Goal: Task Accomplishment & Management: Use online tool/utility

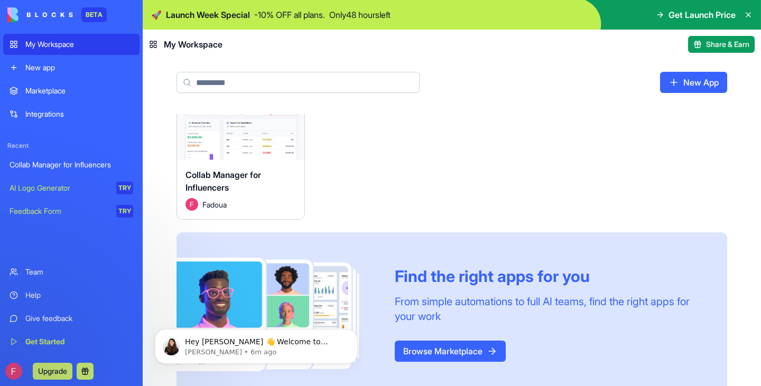
scroll to position [54, 0]
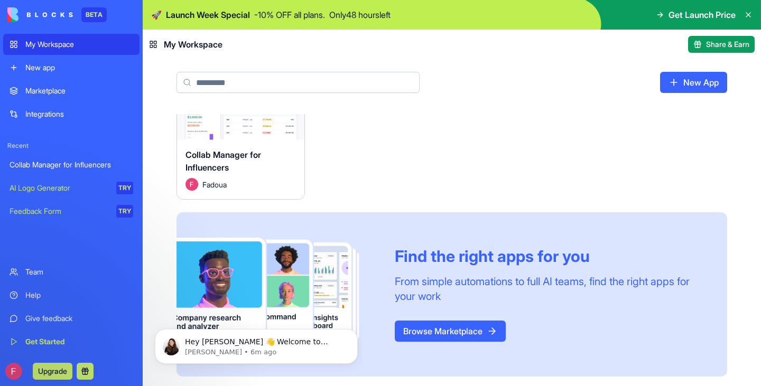
click at [451, 322] on link "Browse Marketplace" at bounding box center [450, 331] width 111 height 21
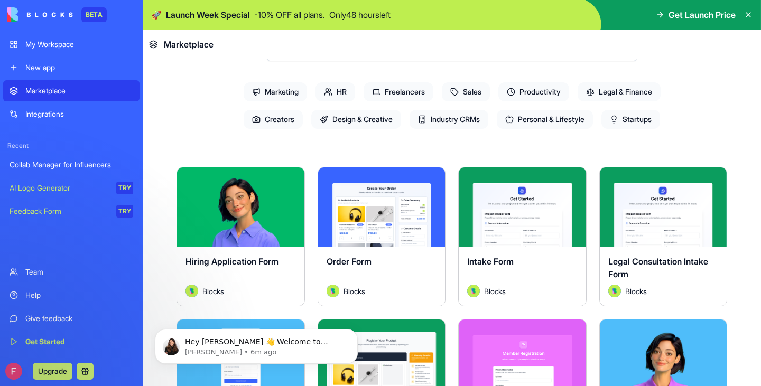
scroll to position [53, 0]
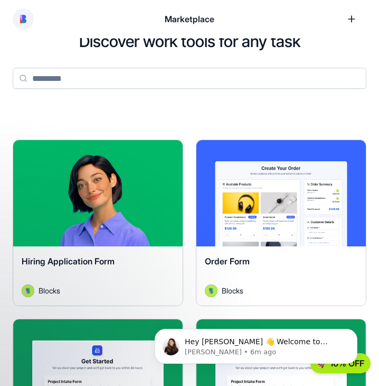
click at [67, 76] on input at bounding box center [190, 78] width 354 height 21
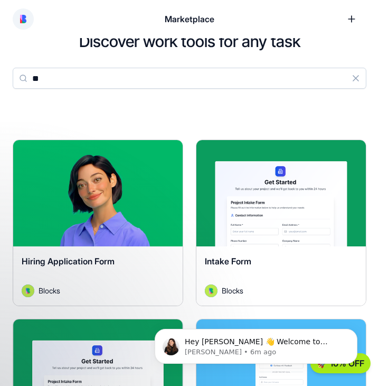
type input "*"
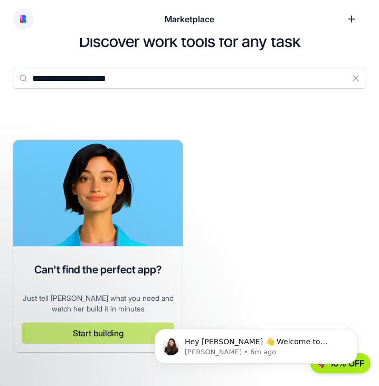
type input "**********"
click at [81, 332] on button "Start building" at bounding box center [98, 332] width 153 height 21
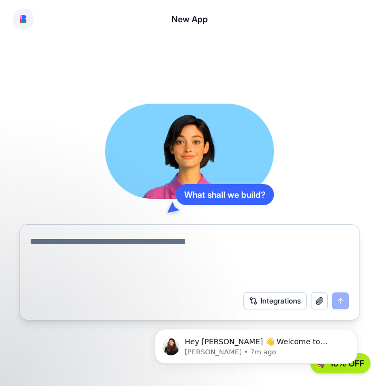
click at [60, 247] on textarea at bounding box center [189, 260] width 319 height 51
paste textarea "**********"
type textarea "**********"
click at [339, 300] on button "submit" at bounding box center [340, 300] width 17 height 17
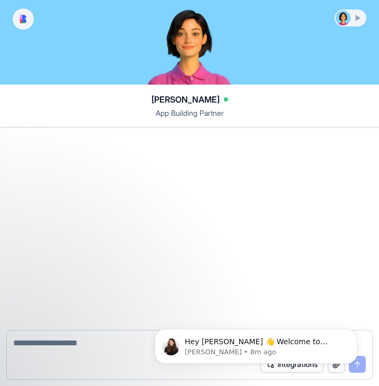
click at [41, 346] on textarea at bounding box center [189, 343] width 353 height 13
paste textarea "**********"
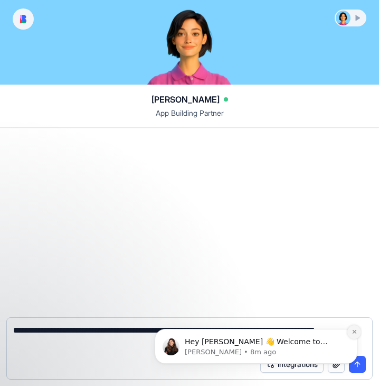
type textarea "**********"
click at [354, 330] on icon "Dismiss notification" at bounding box center [355, 332] width 6 height 6
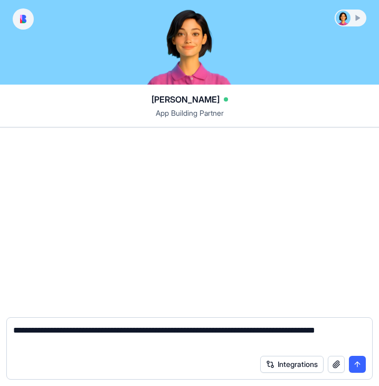
click at [357, 362] on button "submit" at bounding box center [357, 364] width 17 height 17
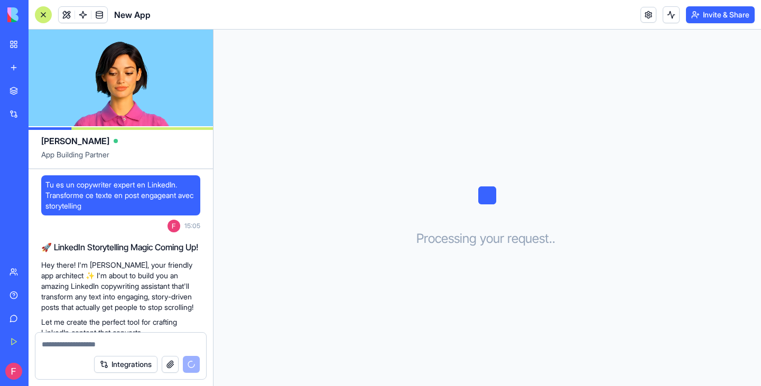
click at [35, 68] on div "New app" at bounding box center [32, 67] width 14 height 11
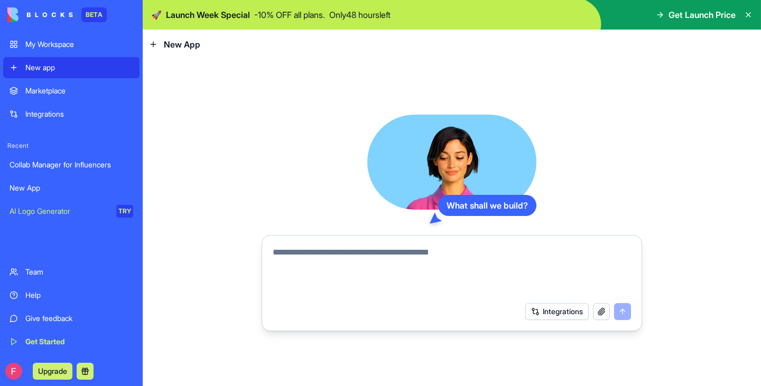
click at [750, 13] on icon at bounding box center [748, 15] width 4 height 4
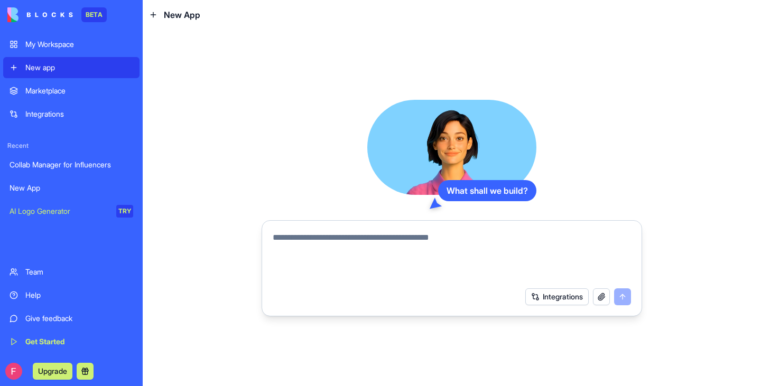
click at [51, 87] on div "Marketplace" at bounding box center [79, 91] width 108 height 11
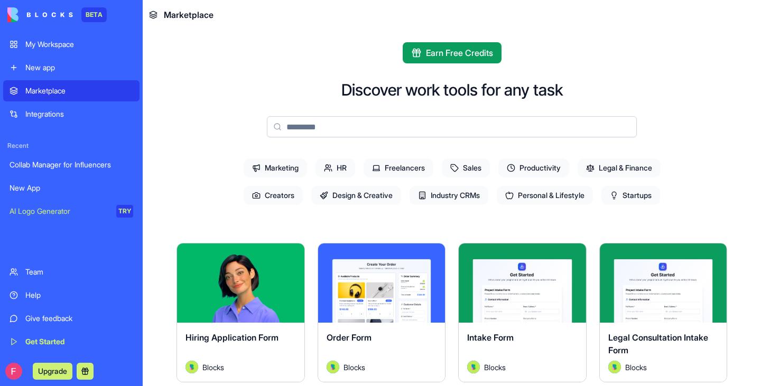
click at [312, 130] on input at bounding box center [452, 126] width 370 height 21
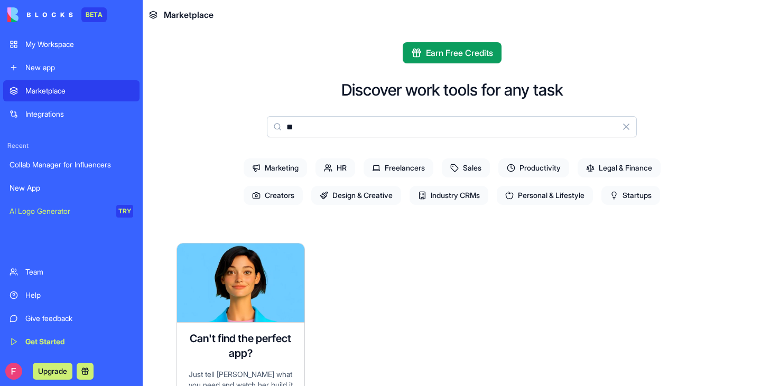
type input "*"
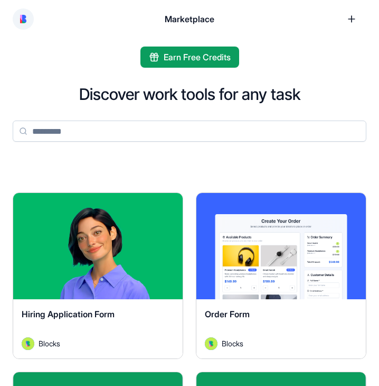
click at [104, 129] on input at bounding box center [190, 130] width 354 height 21
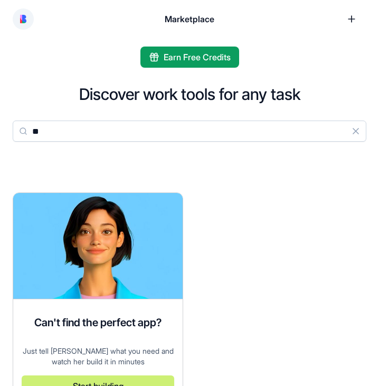
type input "*"
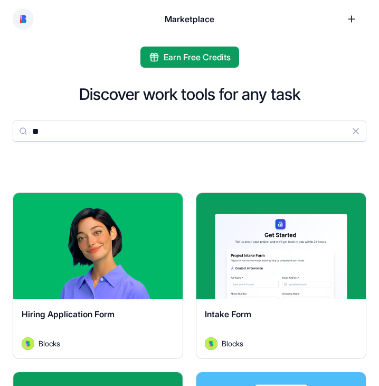
type input "*"
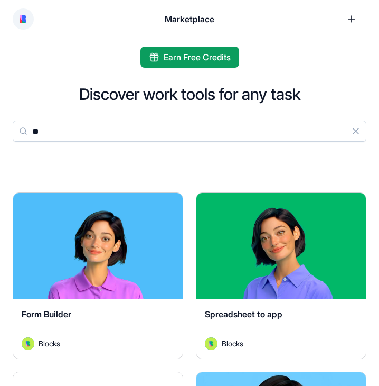
type input "*"
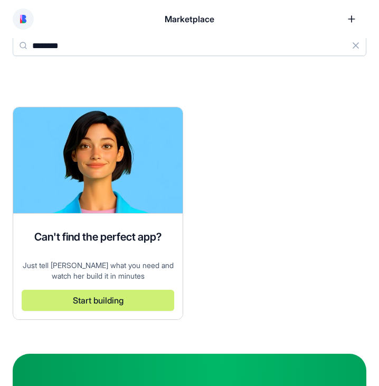
scroll to position [106, 0]
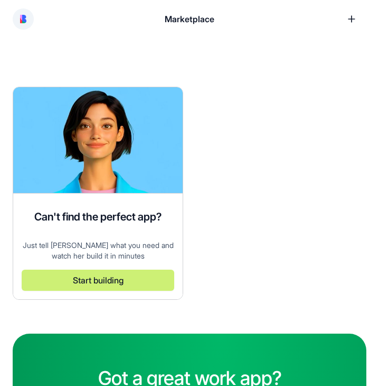
type input "********"
click at [354, 17] on link at bounding box center [352, 19] width 30 height 30
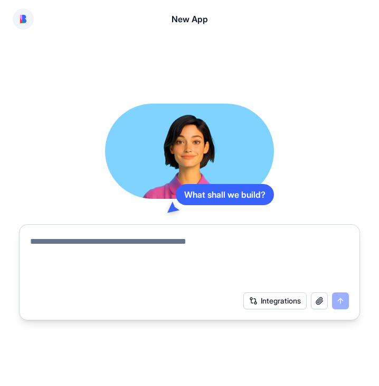
click at [24, 13] on button at bounding box center [23, 18] width 21 height 21
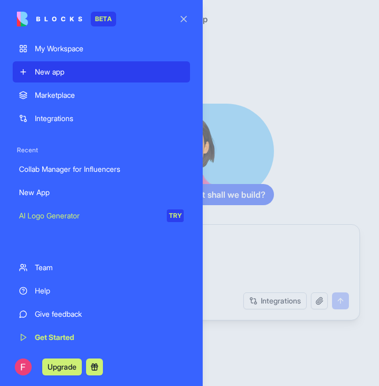
click at [54, 44] on div "My Workspace" at bounding box center [109, 48] width 149 height 11
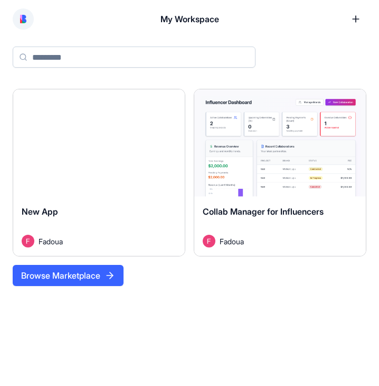
click at [354, 99] on html "My Workspace New App Launch New App Fadoua Launch Collab Manager for Influencer…" at bounding box center [189, 193] width 379 height 386
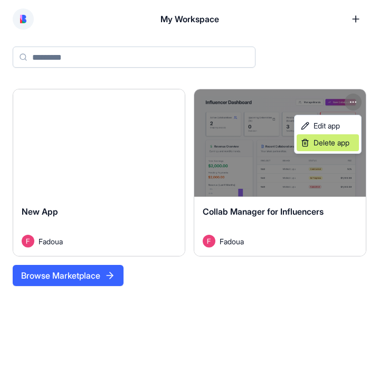
click at [331, 143] on span "Delete app" at bounding box center [332, 142] width 36 height 11
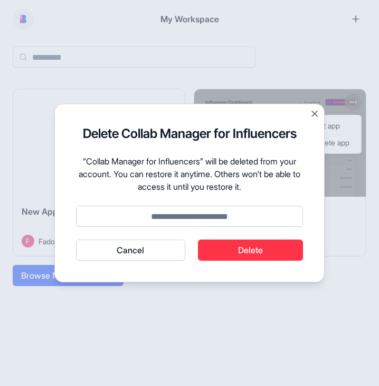
drag, startPoint x: 251, startPoint y: 250, endPoint x: 246, endPoint y: 254, distance: 6.4
click at [251, 250] on button "Delete" at bounding box center [251, 249] width 106 height 21
type input "******"
click at [256, 248] on button "Delete" at bounding box center [251, 249] width 106 height 21
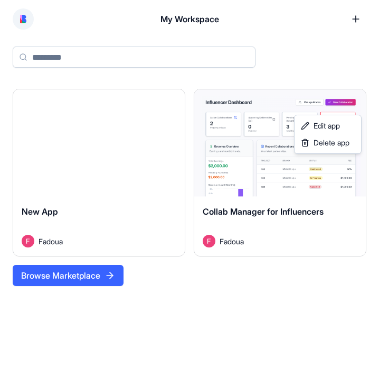
click at [44, 208] on html "My Workspace New App Launch New App Fadoua Launch Collab Manager for Influencer…" at bounding box center [189, 193] width 379 height 386
click at [174, 100] on html "My Workspace New App Launch New App Fadoua Launch Collab Manager for Influencer…" at bounding box center [189, 193] width 379 height 386
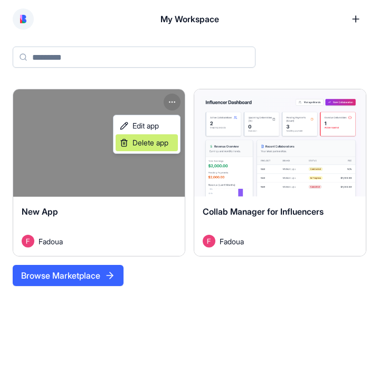
click at [151, 142] on span "Delete app" at bounding box center [151, 142] width 36 height 11
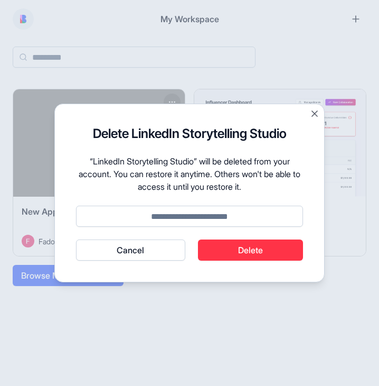
click at [211, 218] on input at bounding box center [189, 216] width 227 height 21
type input "******"
click at [247, 245] on button "Delete" at bounding box center [251, 249] width 106 height 21
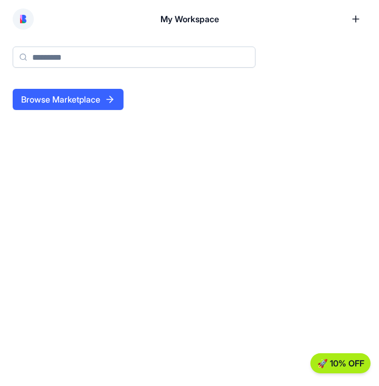
click at [65, 98] on button "Browse Marketplace" at bounding box center [68, 99] width 111 height 21
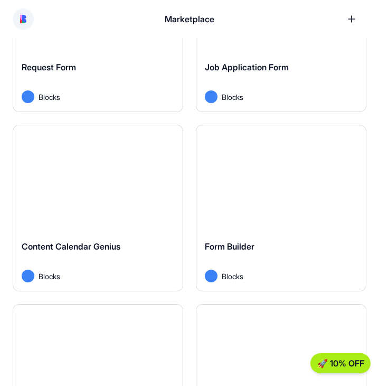
scroll to position [2748, 0]
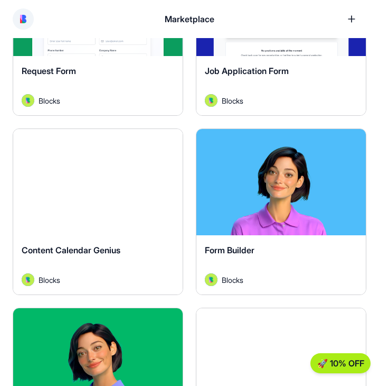
click at [98, 172] on button "Explore" at bounding box center [98, 182] width 79 height 21
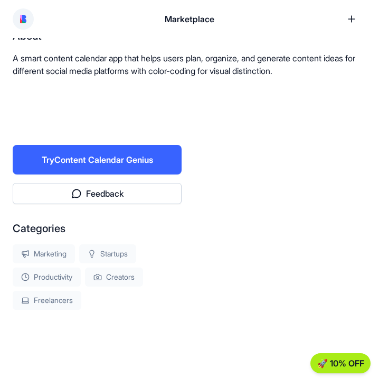
scroll to position [221, 0]
click at [118, 157] on button "Try Content Calendar Genius" at bounding box center [97, 160] width 169 height 30
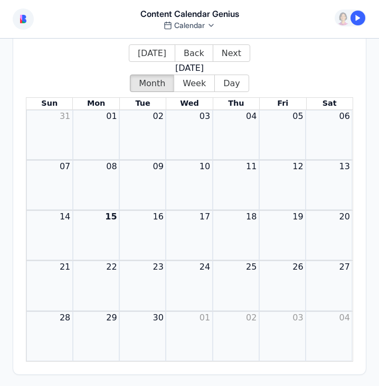
scroll to position [145, 0]
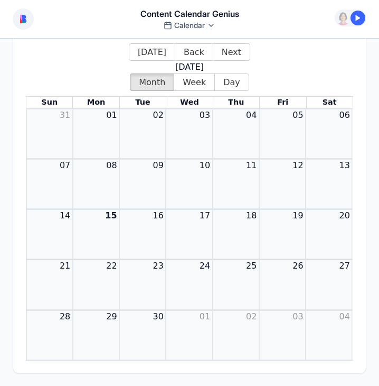
click at [216, 185] on div "Month View" at bounding box center [236, 184] width 46 height 50
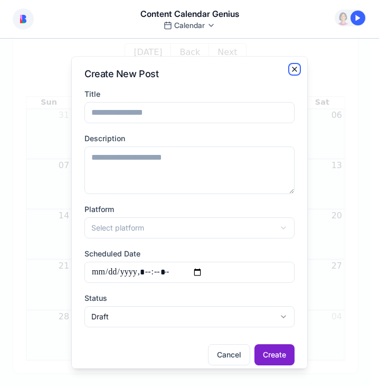
click at [291, 68] on icon "button" at bounding box center [295, 69] width 8 height 8
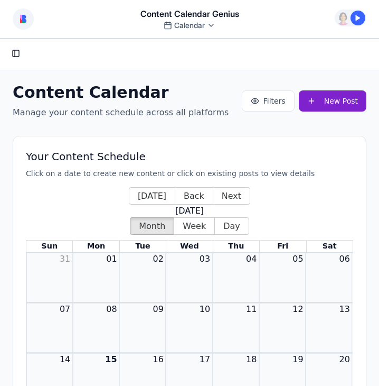
scroll to position [0, 0]
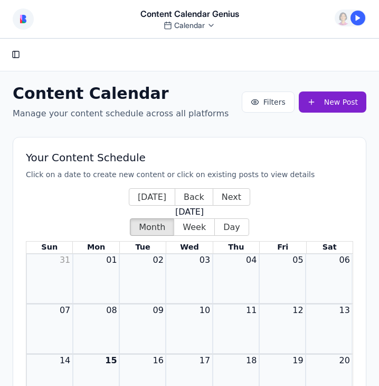
click at [202, 24] on html "Content Calendar Genius Calendar Command Palette Search for a command to run..." at bounding box center [189, 193] width 379 height 386
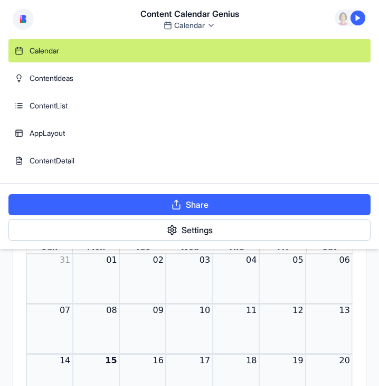
click at [269, 15] on html "Content Calendar Genius Calendar Command Palette Search for a command to run...…" at bounding box center [189, 193] width 379 height 386
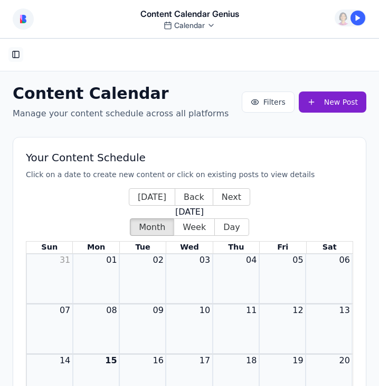
click at [15, 54] on button "Toggle Sidebar" at bounding box center [15, 54] width 15 height 15
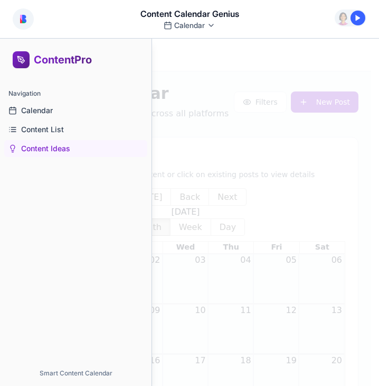
click at [54, 147] on span "Content Ideas" at bounding box center [45, 148] width 49 height 11
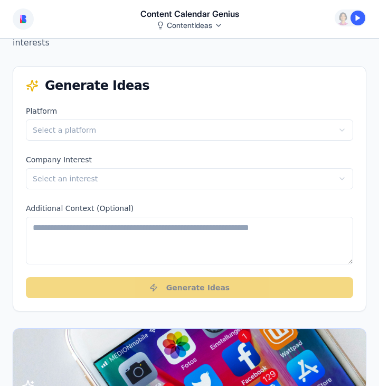
scroll to position [106, 0]
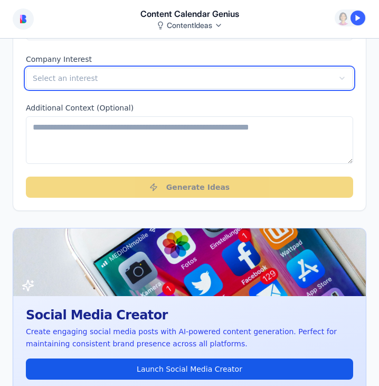
scroll to position [264, 0]
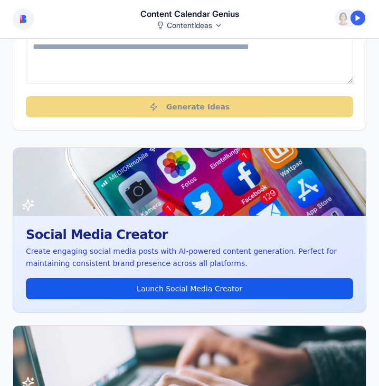
click at [191, 110] on div "Platform LinkedIn Company Interest Select an interest Additional Context (Optio…" at bounding box center [189, 27] width 353 height 206
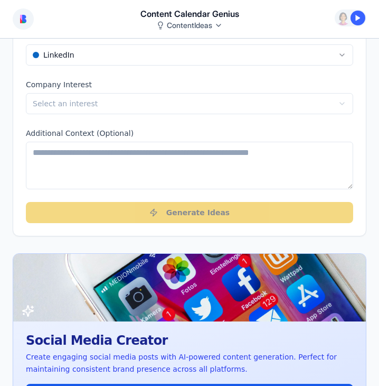
click at [153, 157] on textarea "Additional Context (Optional)" at bounding box center [190, 166] width 328 height 48
type textarea "********"
click at [163, 194] on div "Platform LinkedIn Company Interest Select an interest Additional Context (Optio…" at bounding box center [189, 133] width 353 height 206
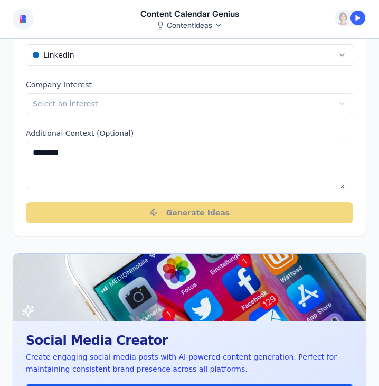
click at [101, 158] on textarea "********" at bounding box center [186, 166] width 320 height 48
type textarea "*"
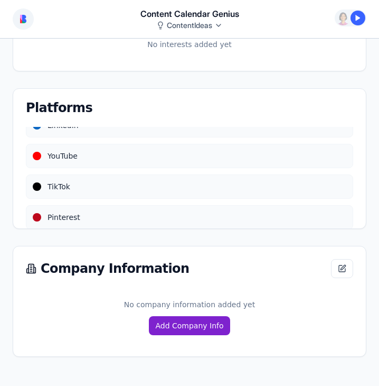
scroll to position [53, 0]
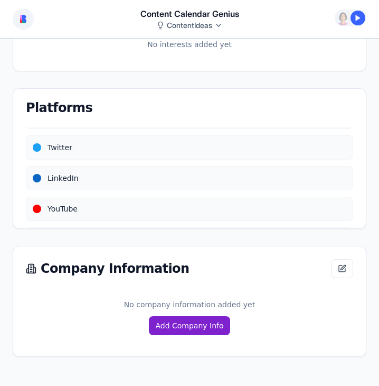
click at [62, 177] on span "LinkedIn" at bounding box center [63, 178] width 31 height 11
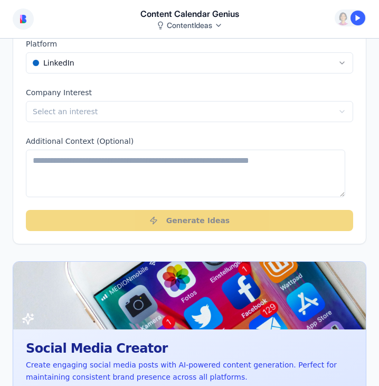
scroll to position [0, 0]
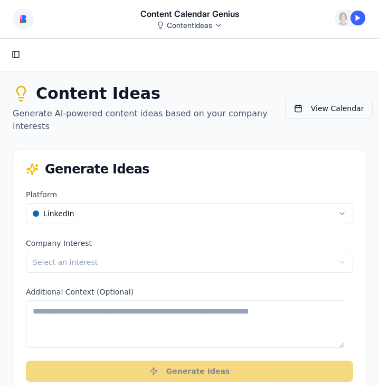
click at [314, 109] on span "View Calendar" at bounding box center [337, 108] width 53 height 11
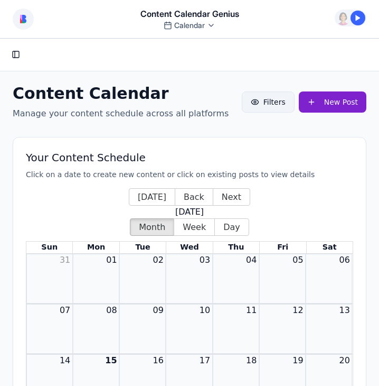
click at [270, 99] on span "Filters" at bounding box center [275, 102] width 22 height 11
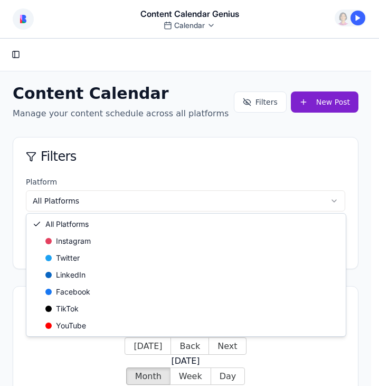
click at [333, 197] on html "Toggle Sidebar Content Calendar Manage your content schedule across all platfor…" at bounding box center [189, 359] width 379 height 641
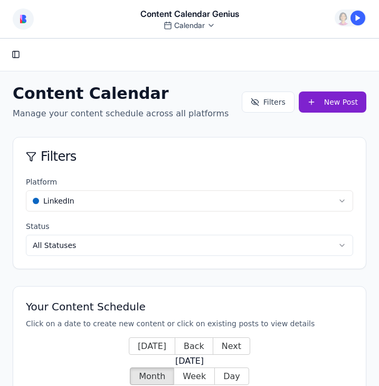
click at [137, 244] on html "Toggle Sidebar Content Calendar Manage your content schedule across all platfor…" at bounding box center [189, 359] width 379 height 641
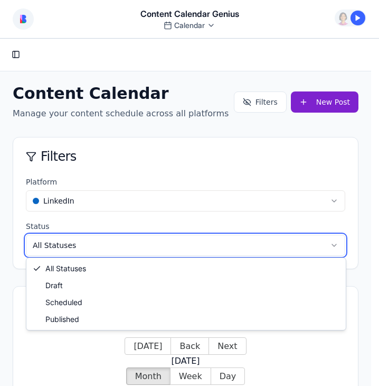
click at [161, 161] on html "Toggle Sidebar Content Calendar Manage your content schedule across all platfor…" at bounding box center [189, 359] width 379 height 641
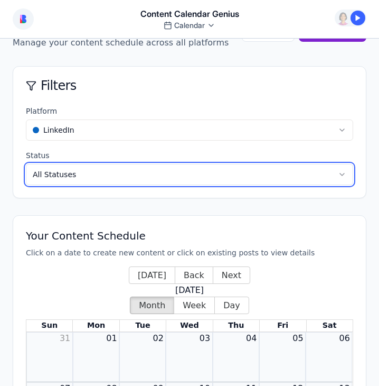
scroll to position [53, 0]
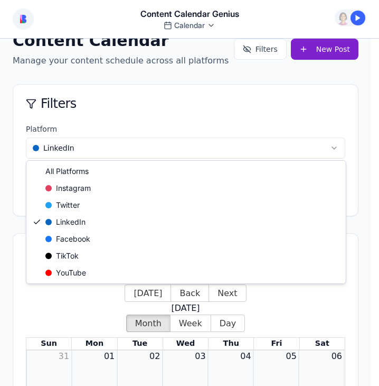
click at [340, 151] on html "Toggle Sidebar Content Calendar Manage your content schedule across all platfor…" at bounding box center [189, 306] width 379 height 641
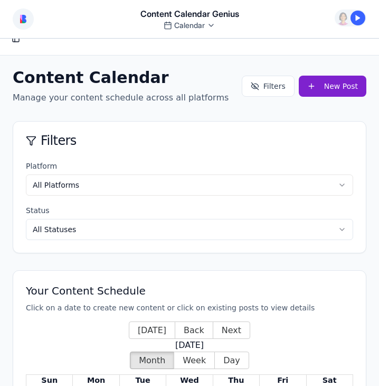
scroll to position [0, 0]
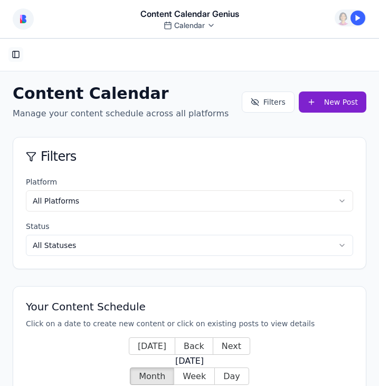
click at [13, 55] on button "Toggle Sidebar" at bounding box center [15, 54] width 15 height 15
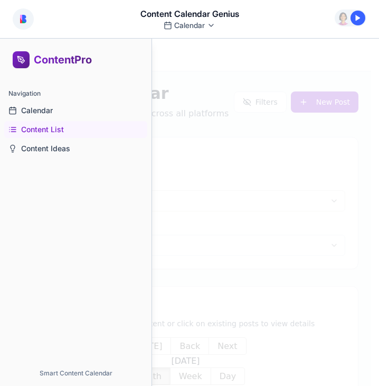
click at [49, 128] on span "Content List" at bounding box center [42, 129] width 43 height 11
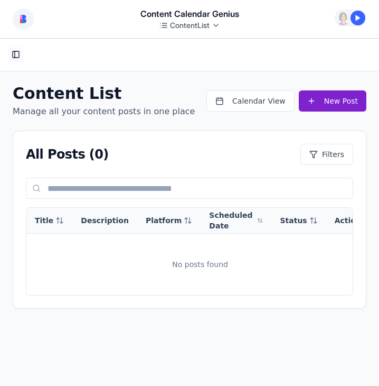
click at [17, 53] on button "Toggle Sidebar" at bounding box center [15, 54] width 15 height 15
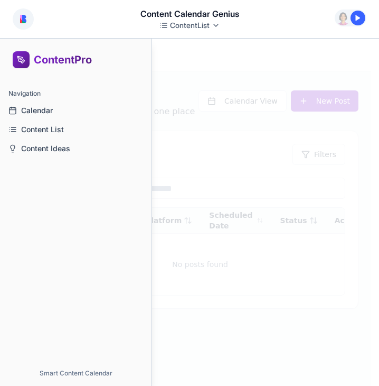
click at [121, 12] on div "Content Calendar Genius ContentList" at bounding box center [189, 19] width 379 height 38
click at [26, 20] on button at bounding box center [23, 18] width 21 height 21
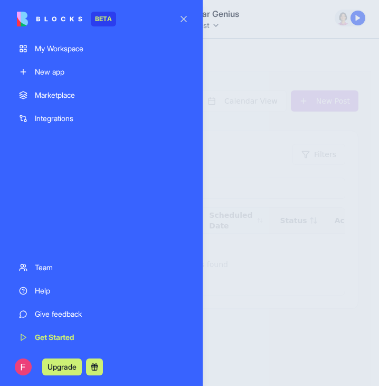
click at [53, 47] on div "My Workspace" at bounding box center [109, 48] width 149 height 11
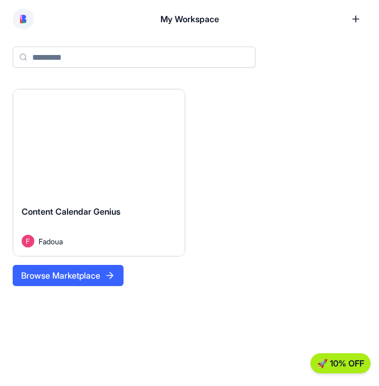
click at [357, 18] on link at bounding box center [356, 18] width 21 height 21
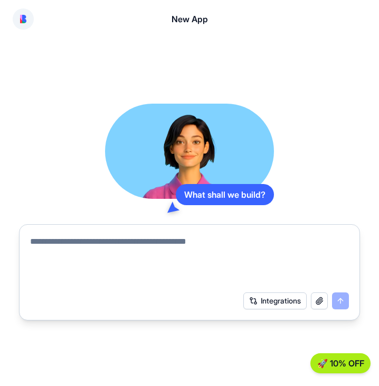
click at [67, 254] on textarea at bounding box center [189, 260] width 319 height 51
paste textarea "**********"
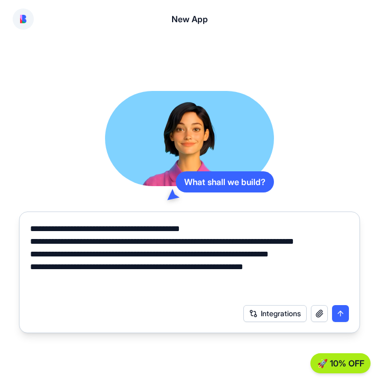
type textarea "**********"
click at [273, 313] on button "Integrations" at bounding box center [275, 313] width 63 height 17
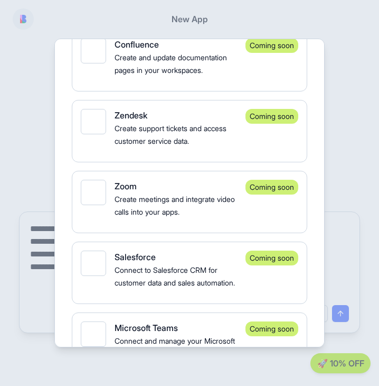
scroll to position [2008, 0]
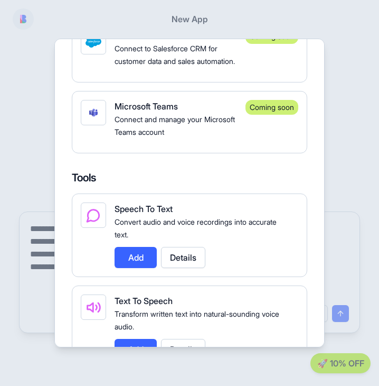
click at [352, 162] on div at bounding box center [189, 193] width 379 height 386
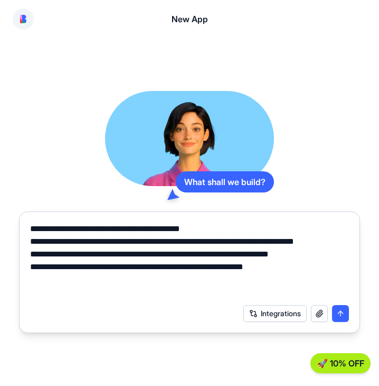
click at [317, 316] on button "button" at bounding box center [319, 313] width 17 height 17
click at [340, 313] on button "submit" at bounding box center [340, 313] width 17 height 17
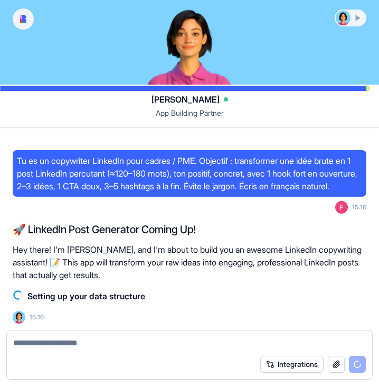
click at [126, 344] on textarea at bounding box center [189, 343] width 353 height 13
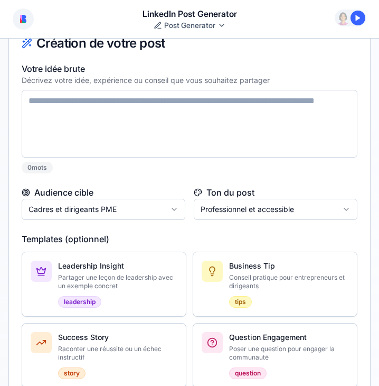
scroll to position [106, 0]
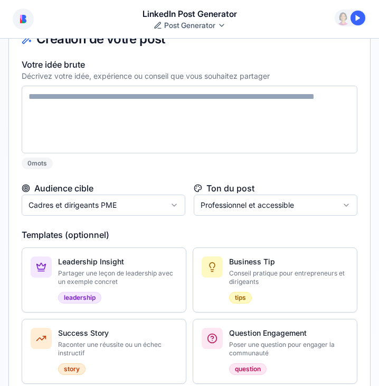
click at [89, 101] on textarea "Votre idée brute" at bounding box center [190, 120] width 336 height 68
click at [35, 99] on textarea "Votre idée brute" at bounding box center [190, 120] width 336 height 68
paste textarea "**********"
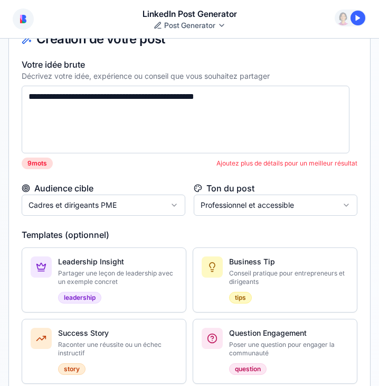
click at [31, 122] on textarea "**********" at bounding box center [186, 120] width 328 height 68
paste textarea "**********"
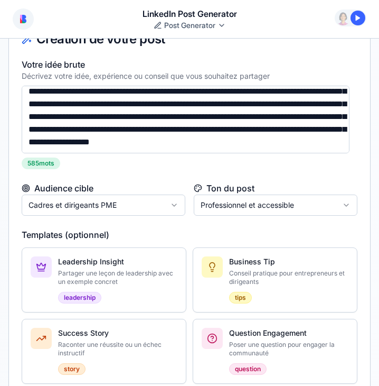
scroll to position [766, 0]
type textarea "**********"
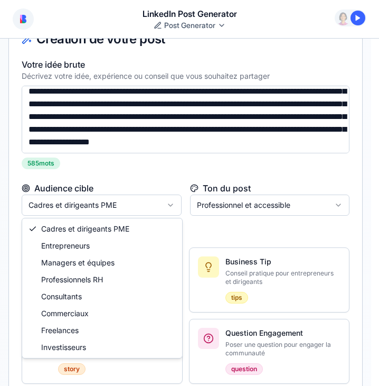
click at [170, 206] on html "Toggle sidebar Générateur de Posts LinkedIn Transformez vos idées en posts Link…" at bounding box center [189, 313] width 379 height 760
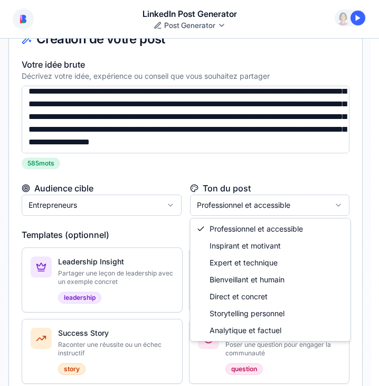
click at [225, 202] on html "Toggle sidebar Générateur de Posts LinkedIn Transformez vos idées en posts Link…" at bounding box center [189, 313] width 379 height 760
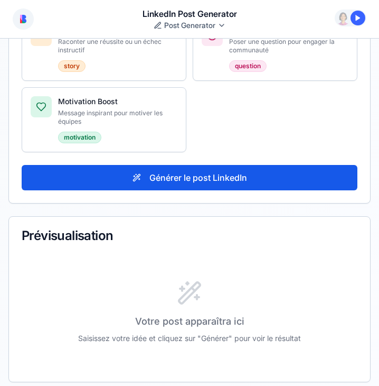
scroll to position [412, 0]
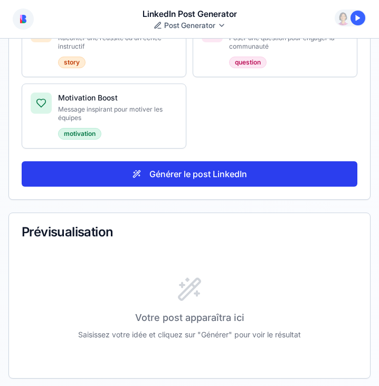
click at [186, 171] on button "Générer le post LinkedIn" at bounding box center [190, 173] width 336 height 25
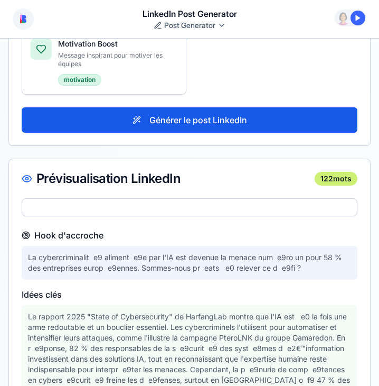
scroll to position [453, 0]
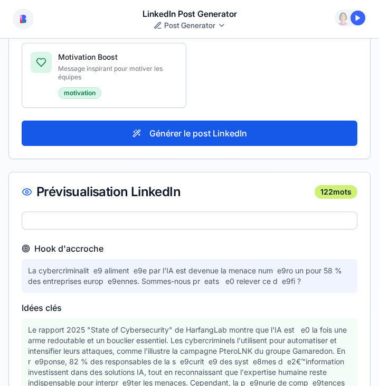
click at [60, 218] on div at bounding box center [190, 220] width 336 height 18
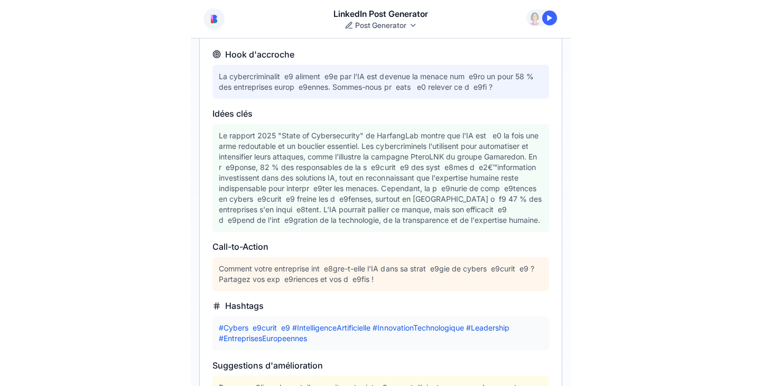
scroll to position [770, 0]
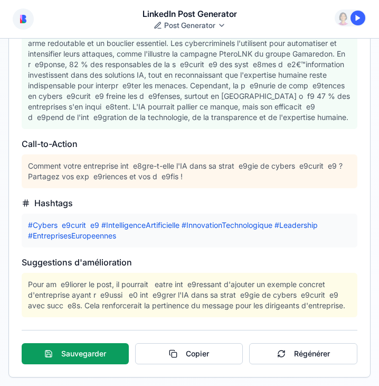
click at [23, 17] on img at bounding box center [23, 19] width 6 height 8
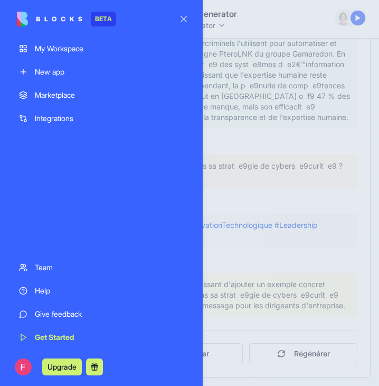
click at [46, 46] on div "My Workspace" at bounding box center [109, 48] width 149 height 11
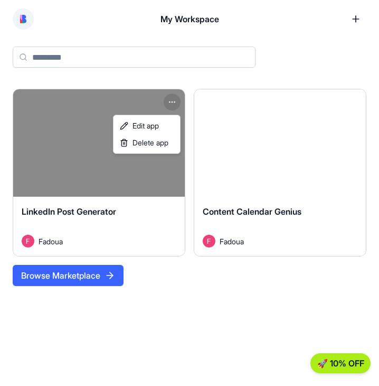
click at [172, 101] on html "🚀 10% OFF My Workspace New App Launch LinkedIn Post Generator Fadoua Launch Con…" at bounding box center [189, 193] width 379 height 386
click at [155, 146] on span "Delete app" at bounding box center [151, 142] width 36 height 11
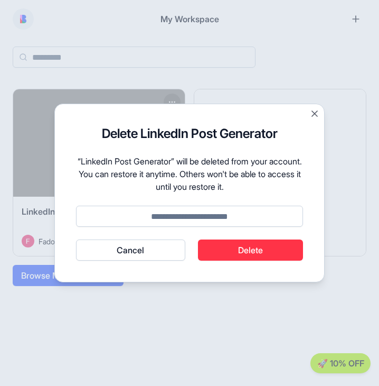
click at [256, 252] on button "Delete" at bounding box center [251, 249] width 106 height 21
type input "******"
click at [254, 254] on button "Delete" at bounding box center [251, 249] width 106 height 21
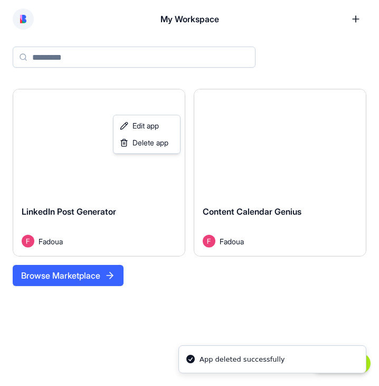
click at [76, 271] on html "🚀 10% OFF My Workspace New App Launch LinkedIn Post Generator Fadoua Launch Con…" at bounding box center [189, 193] width 379 height 386
click at [62, 275] on button "Browse Marketplace" at bounding box center [68, 275] width 111 height 21
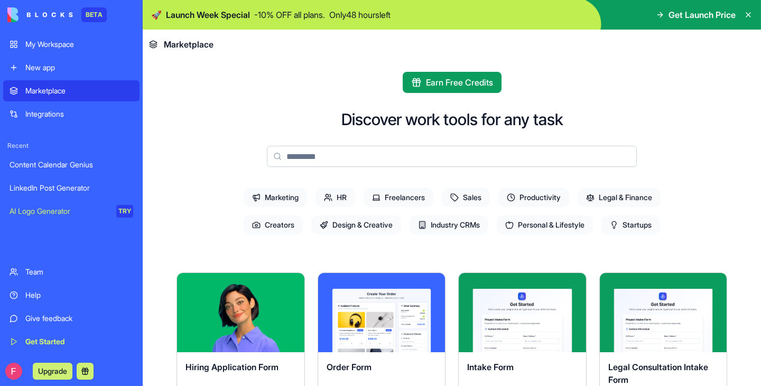
click at [54, 111] on div "Integrations" at bounding box center [79, 114] width 108 height 11
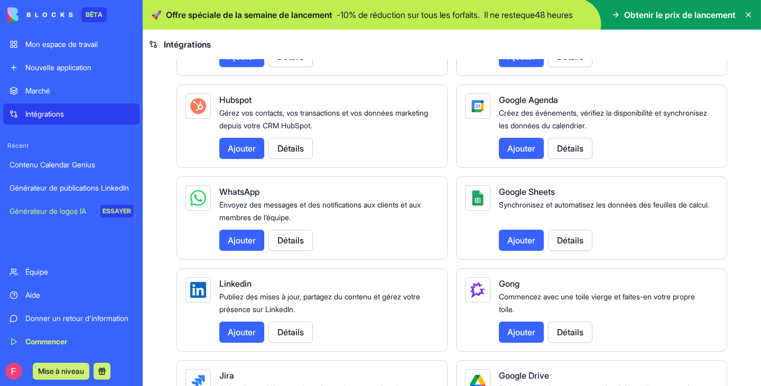
scroll to position [476, 0]
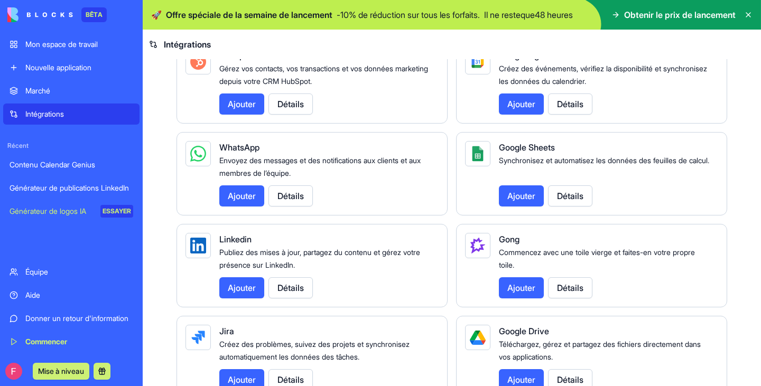
click at [238, 195] on font "Ajouter" at bounding box center [242, 196] width 28 height 11
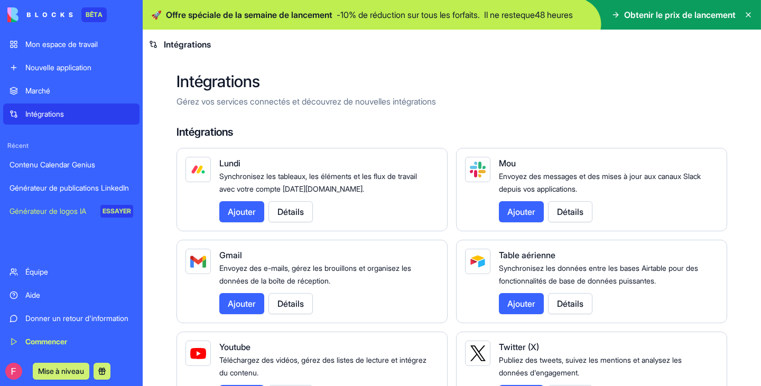
click at [48, 91] on font "Marché" at bounding box center [37, 90] width 25 height 9
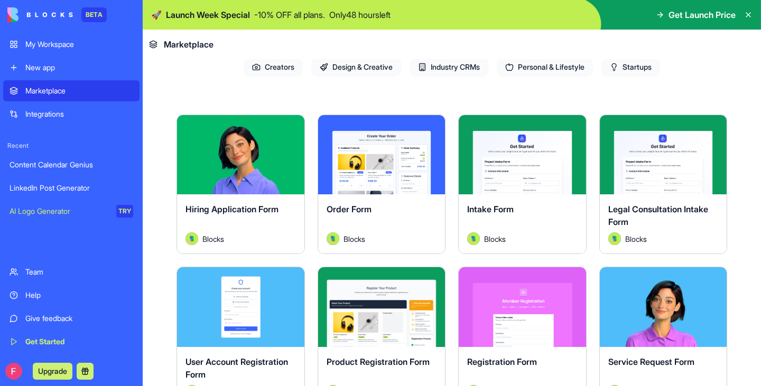
scroll to position [159, 0]
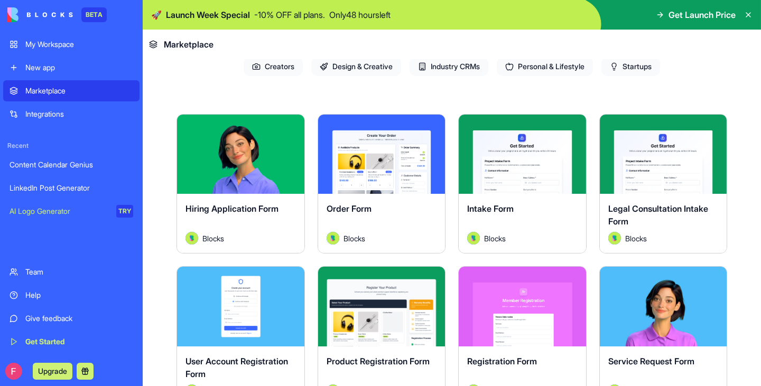
click at [272, 61] on span "Creators" at bounding box center [273, 66] width 59 height 19
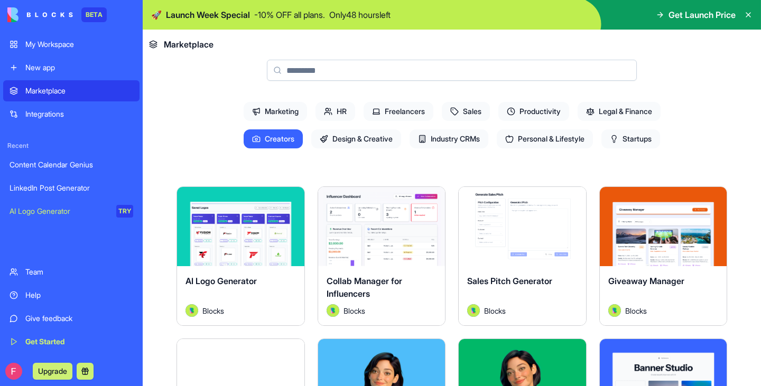
scroll to position [0, 0]
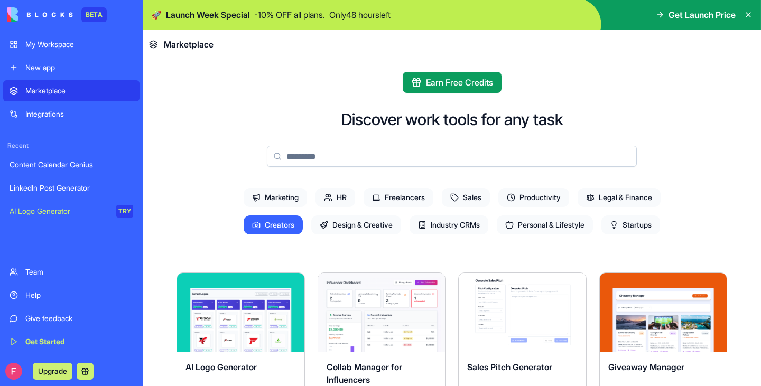
click at [379, 224] on span "Personal & Lifestyle" at bounding box center [545, 225] width 96 height 19
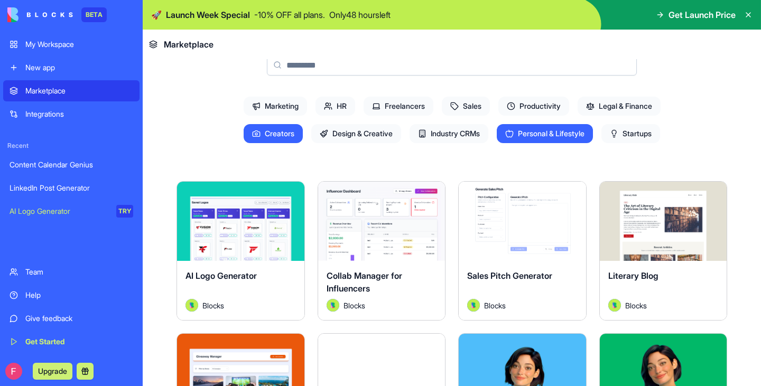
scroll to position [106, 0]
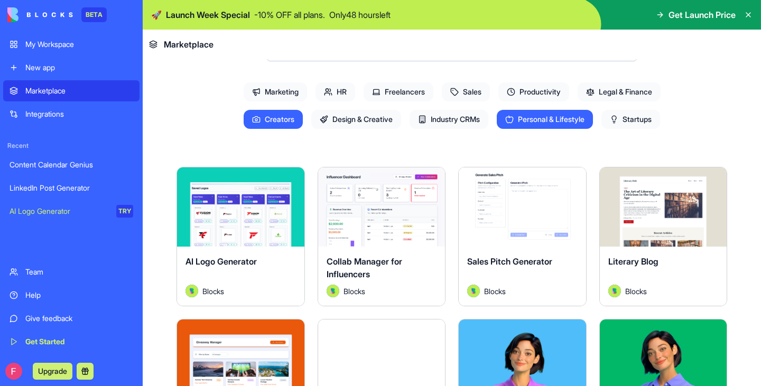
click at [268, 122] on span "Creators" at bounding box center [273, 119] width 59 height 19
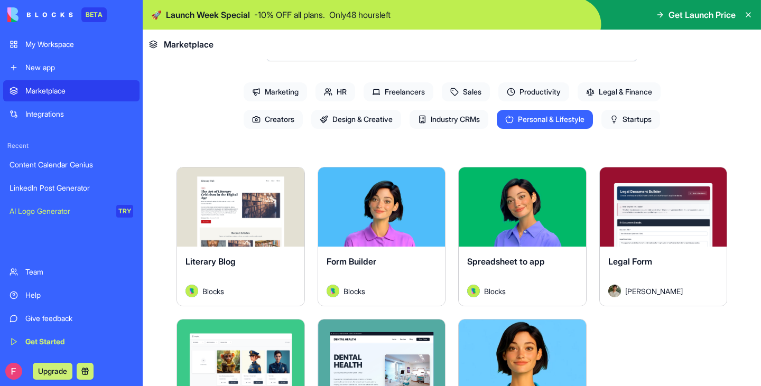
drag, startPoint x: 553, startPoint y: 113, endPoint x: 574, endPoint y: 122, distance: 22.7
click at [379, 113] on span "Personal & Lifestyle" at bounding box center [545, 119] width 96 height 19
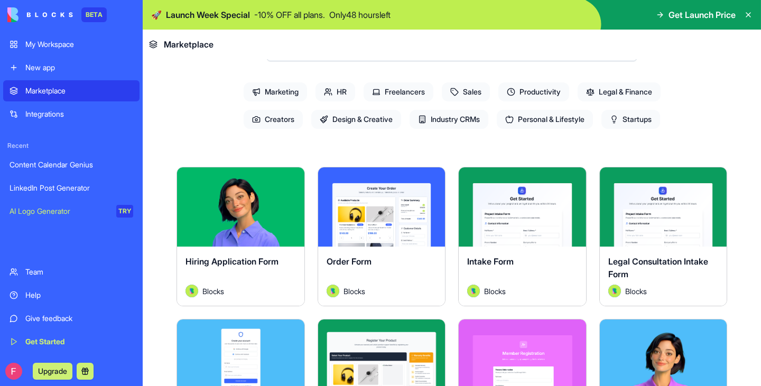
click at [379, 114] on span "Startups" at bounding box center [630, 119] width 59 height 19
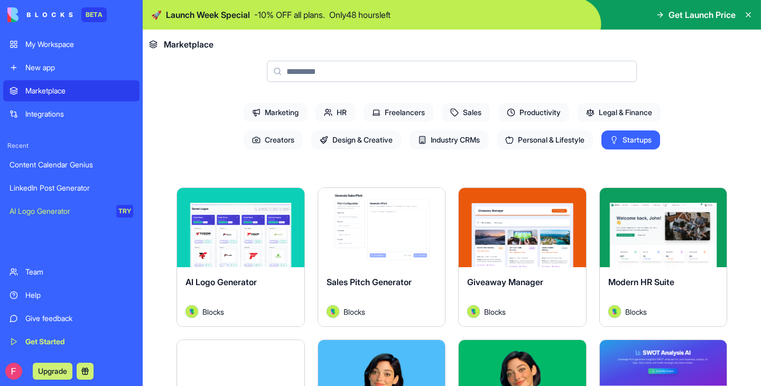
scroll to position [53, 0]
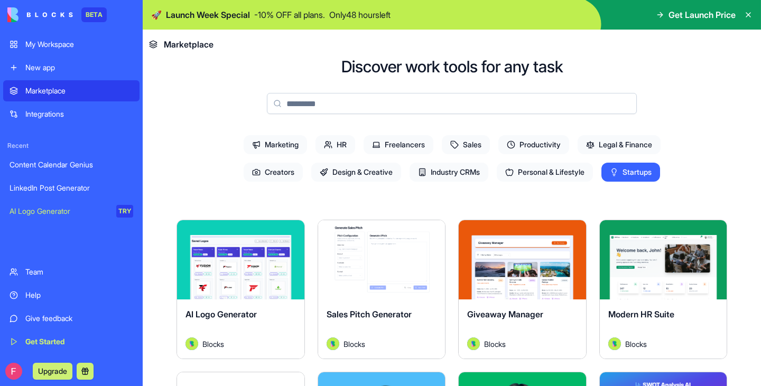
click at [295, 103] on input at bounding box center [452, 103] width 370 height 21
type input "*"
click at [379, 172] on span "Startups" at bounding box center [630, 172] width 59 height 19
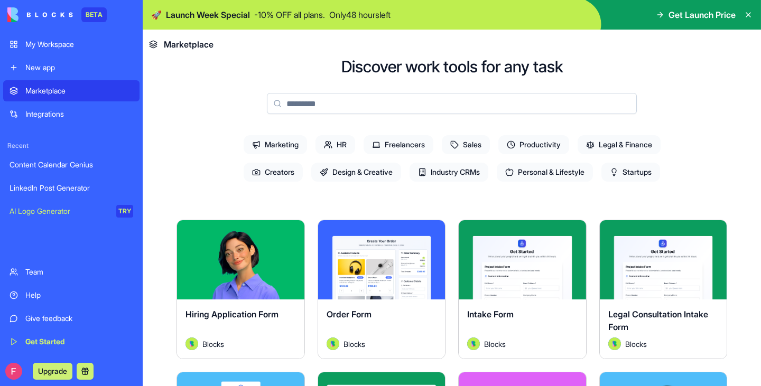
click at [327, 100] on input at bounding box center [452, 103] width 370 height 21
type input "*"
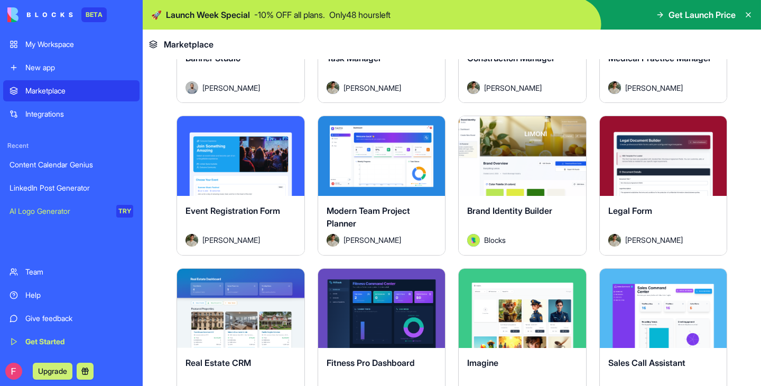
scroll to position [1795, 0]
